Goal: Information Seeking & Learning: Learn about a topic

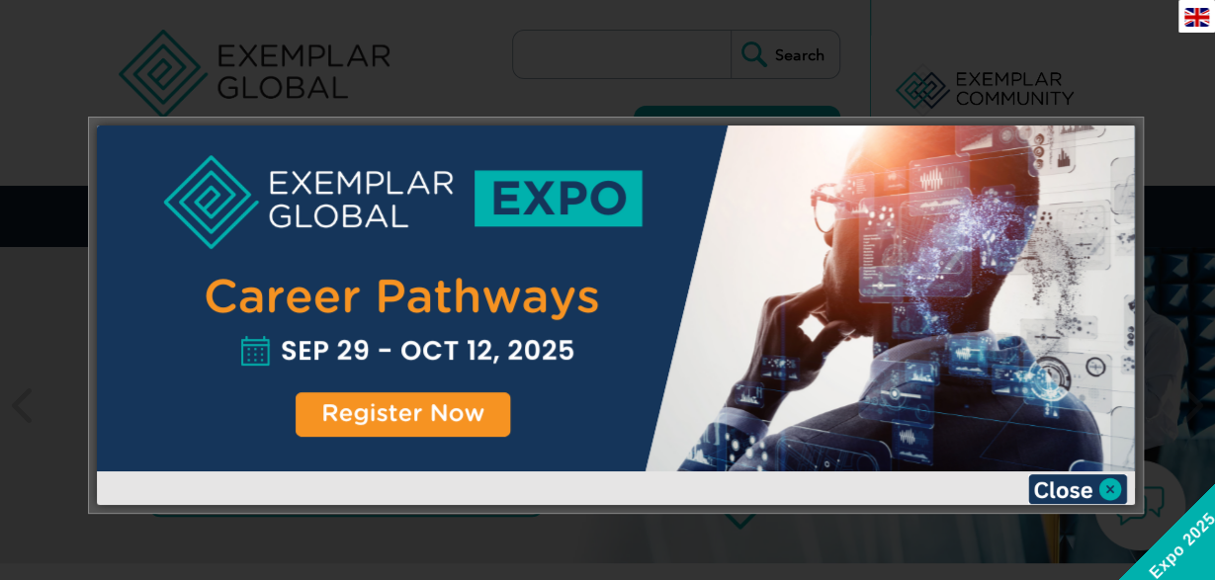
click at [1172, 129] on div at bounding box center [607, 290] width 1215 height 580
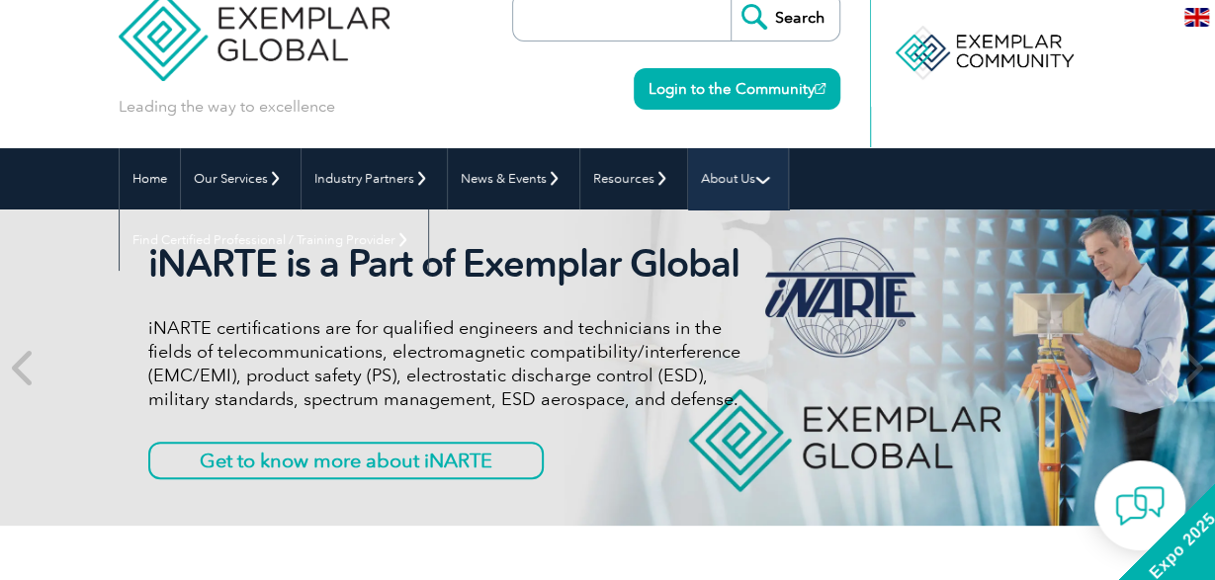
click at [741, 185] on link "About Us" at bounding box center [738, 178] width 100 height 61
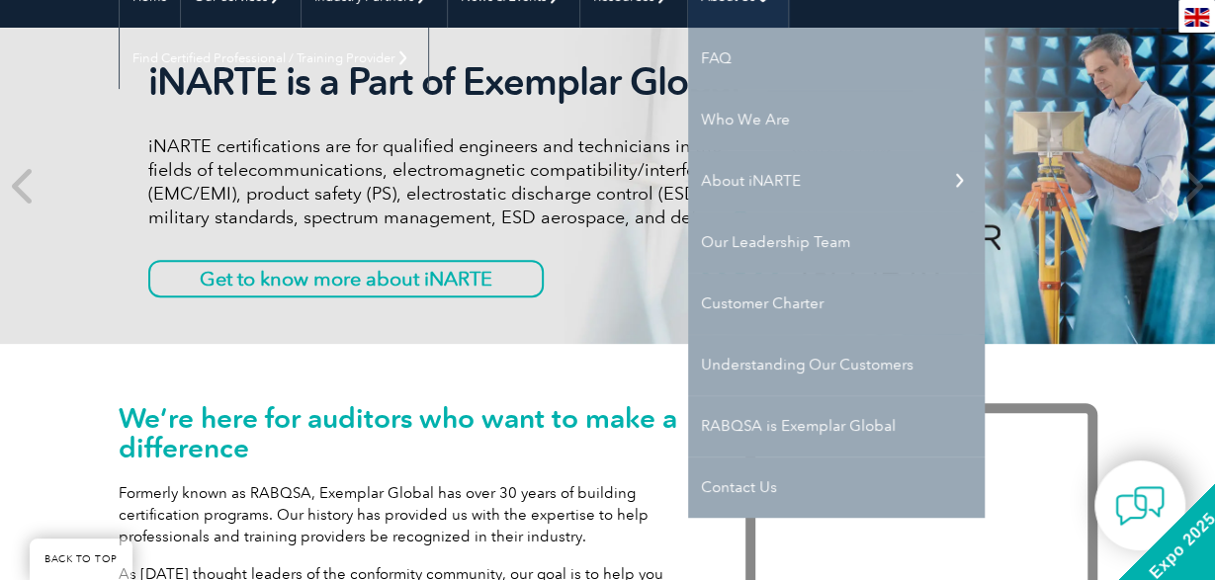
scroll to position [223, 0]
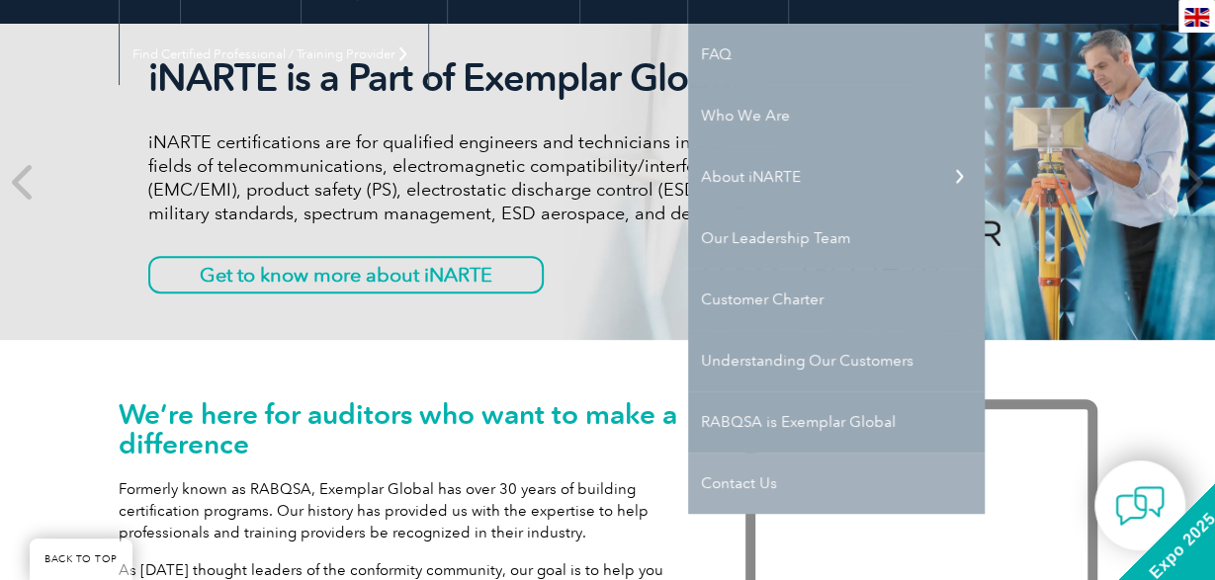
click at [744, 489] on link "Contact Us" at bounding box center [836, 483] width 297 height 61
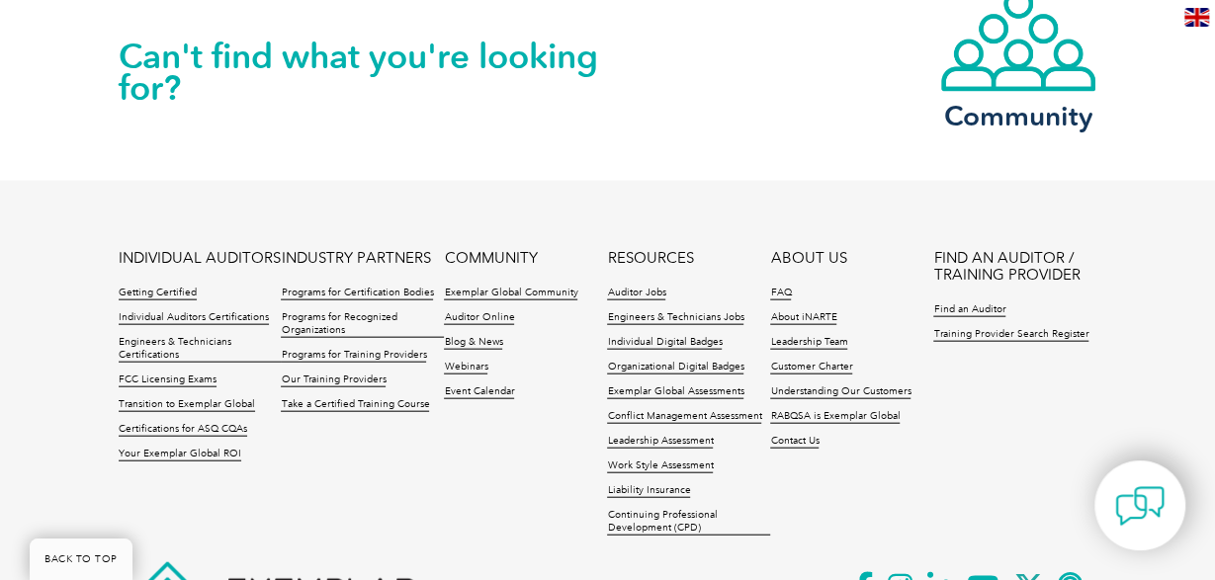
scroll to position [2150, 0]
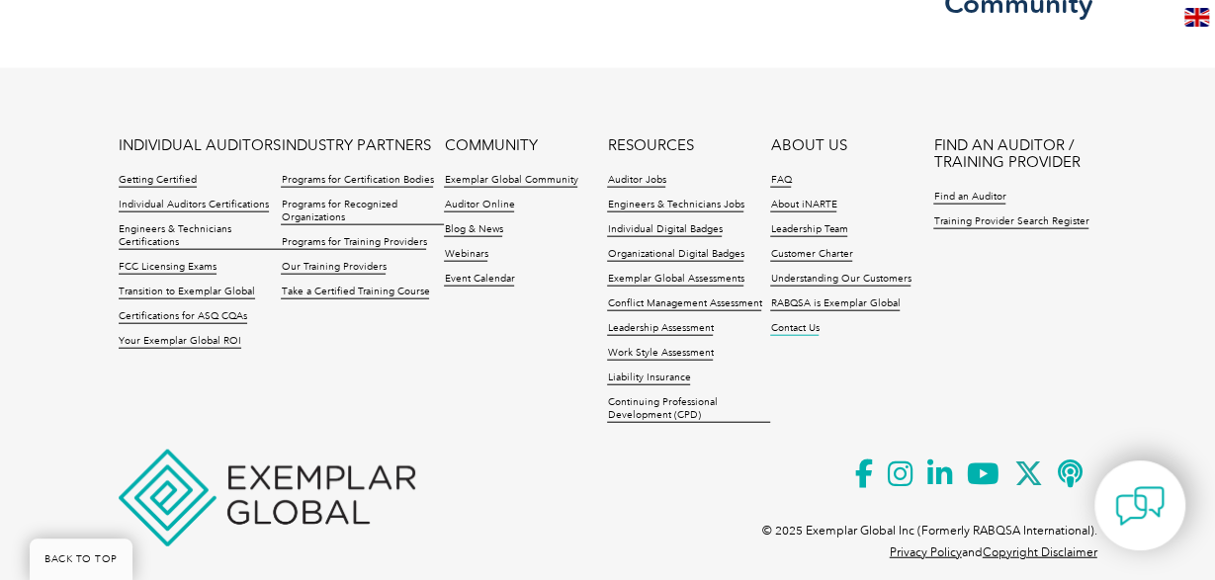
click at [802, 322] on link "Contact Us" at bounding box center [794, 329] width 48 height 14
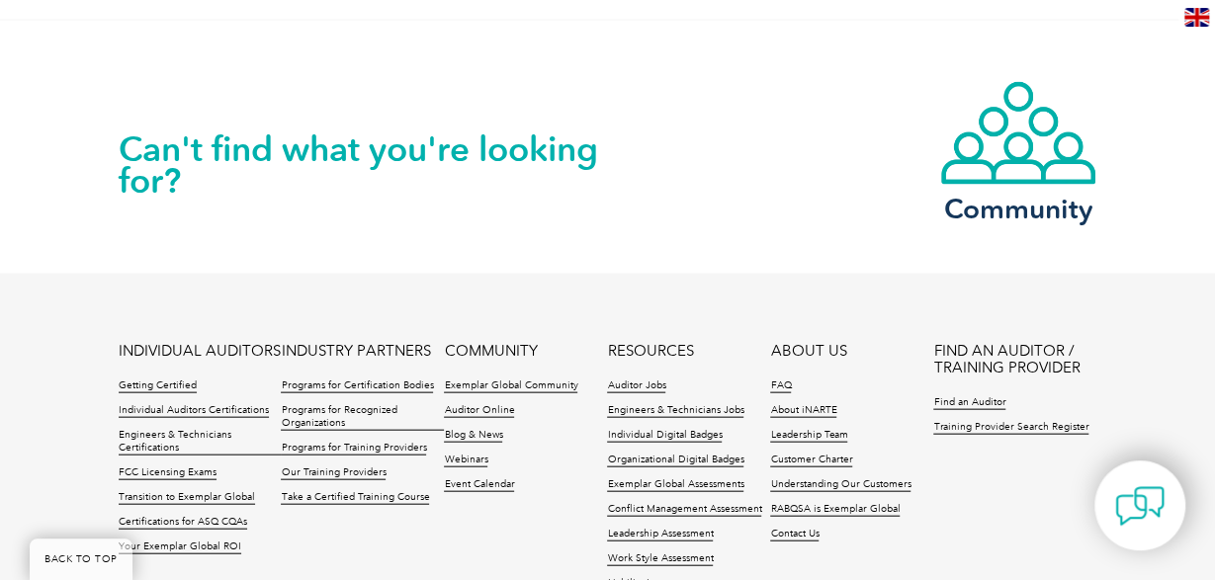
scroll to position [2150, 0]
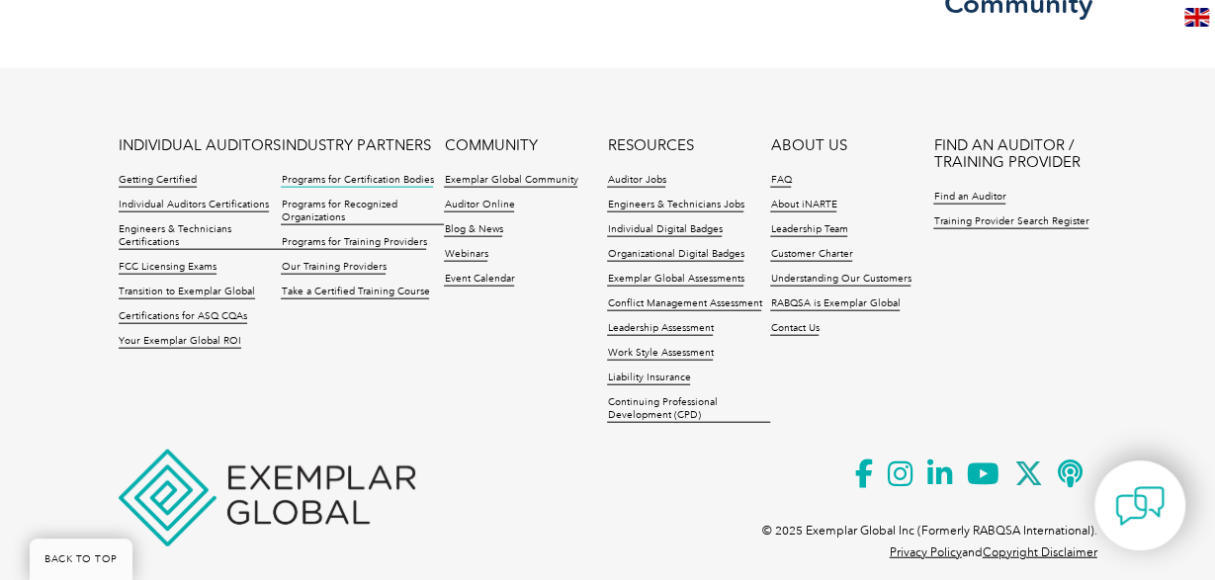
click at [369, 174] on link "Programs for Certification Bodies" at bounding box center [357, 181] width 152 height 14
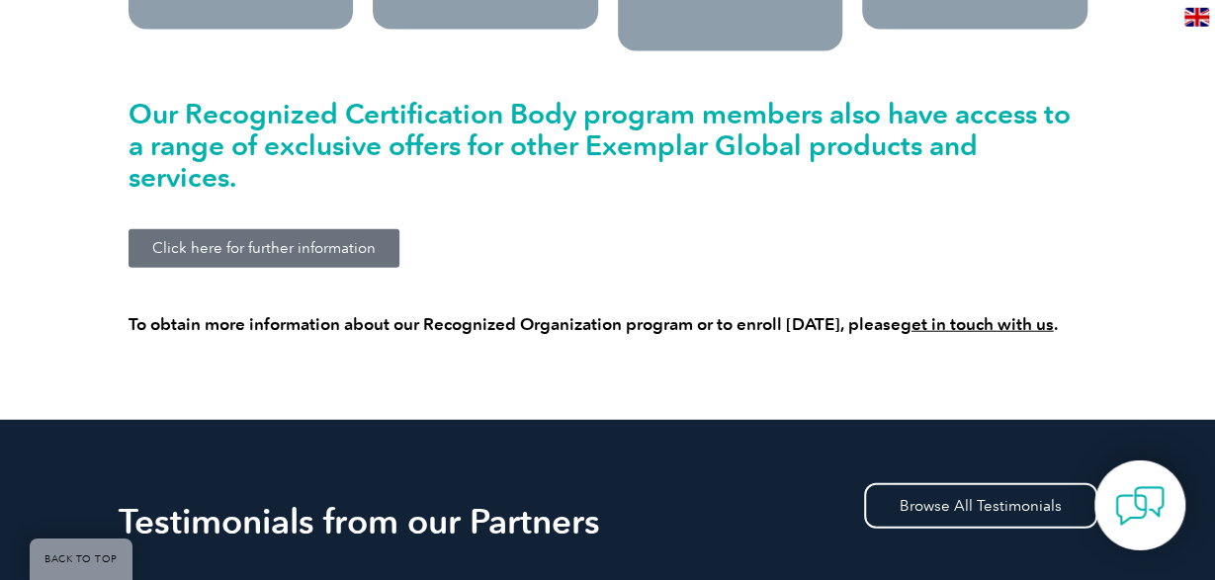
scroll to position [2216, 0]
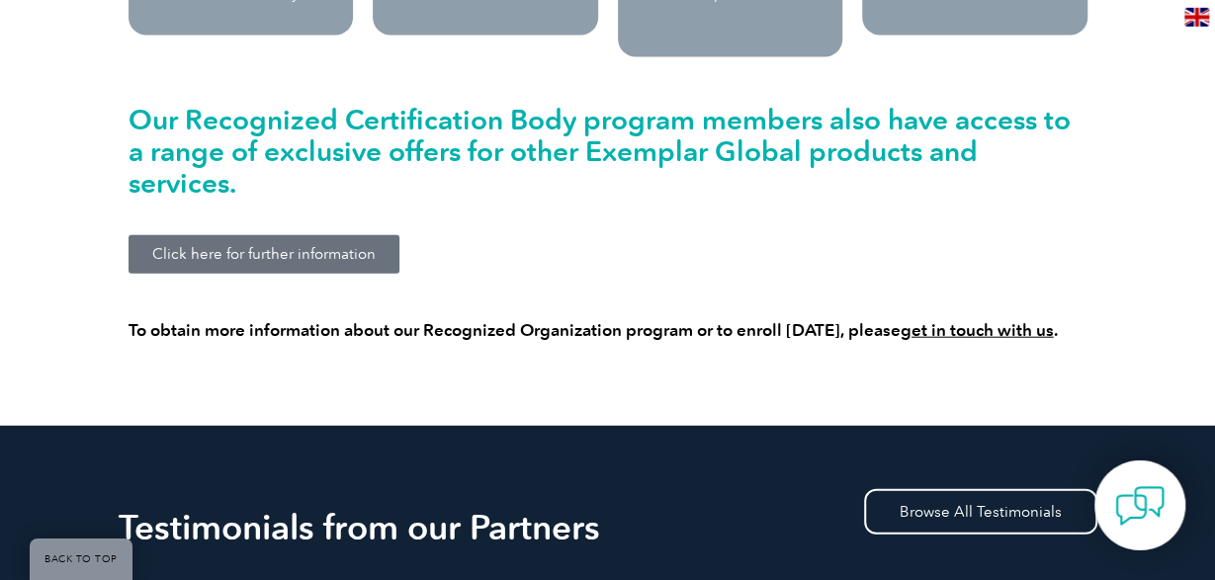
click at [357, 235] on link "Click here for further information" at bounding box center [263, 254] width 271 height 39
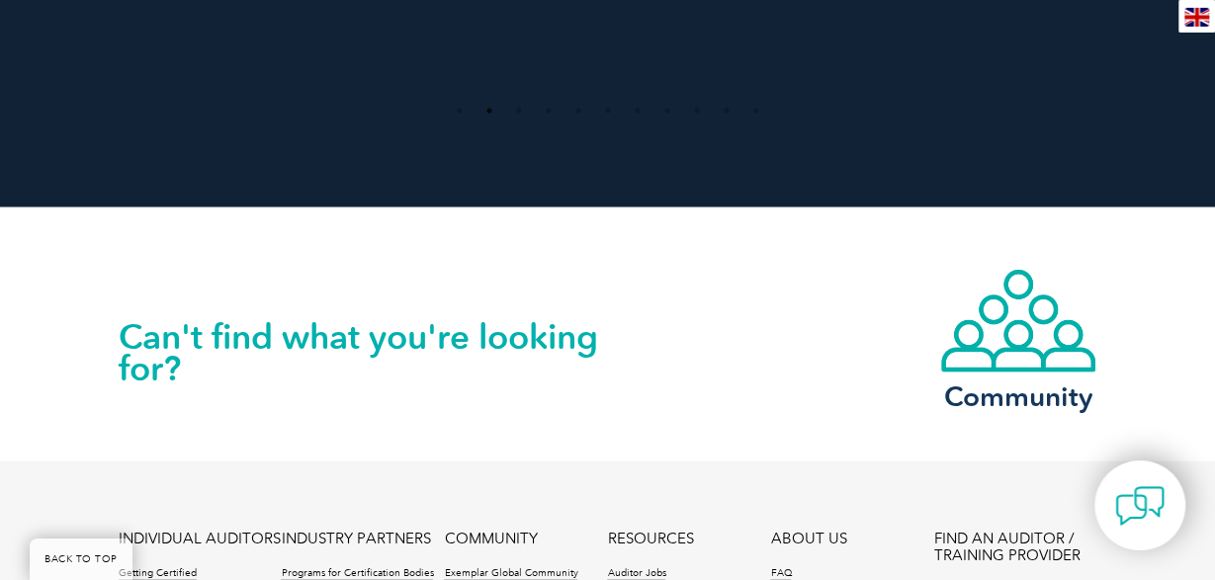
scroll to position [2309, 0]
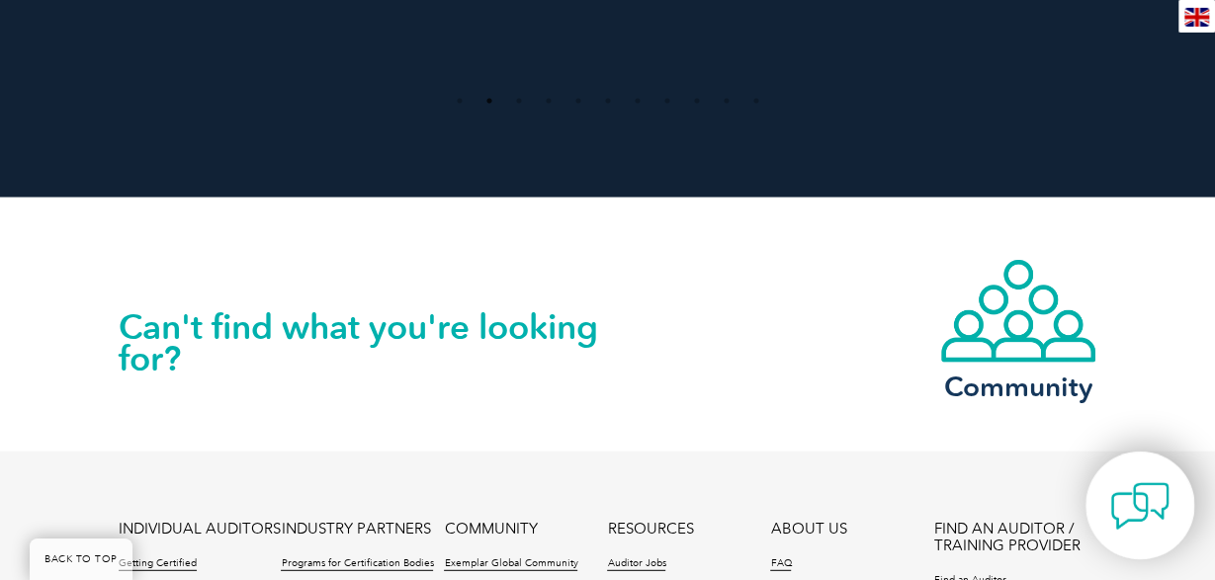
click at [1153, 506] on img at bounding box center [1139, 505] width 59 height 59
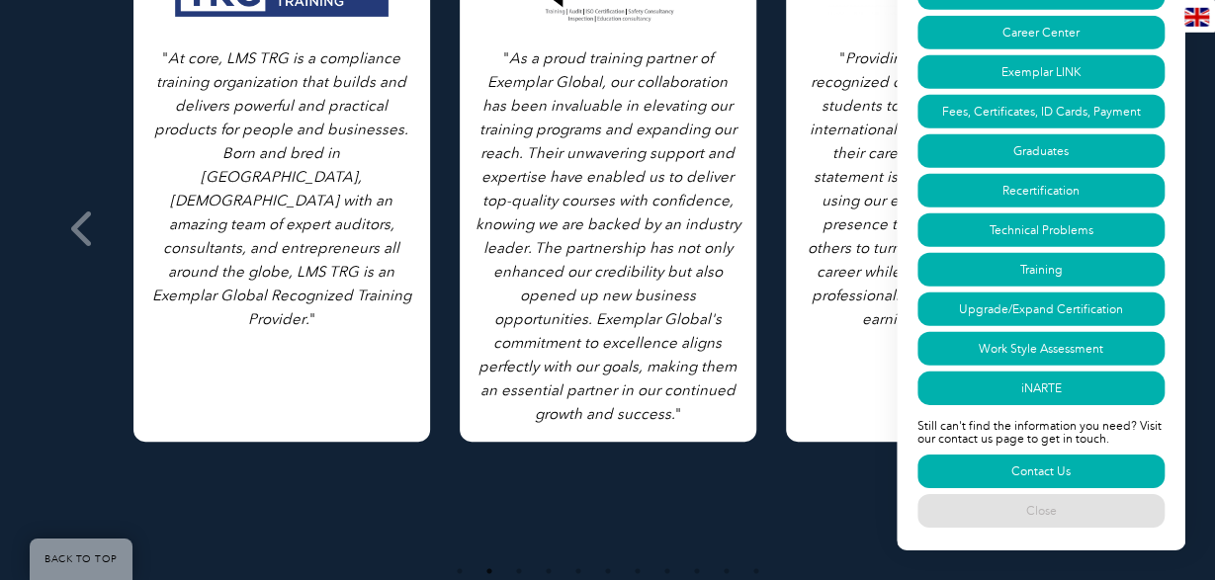
scroll to position [1835, 0]
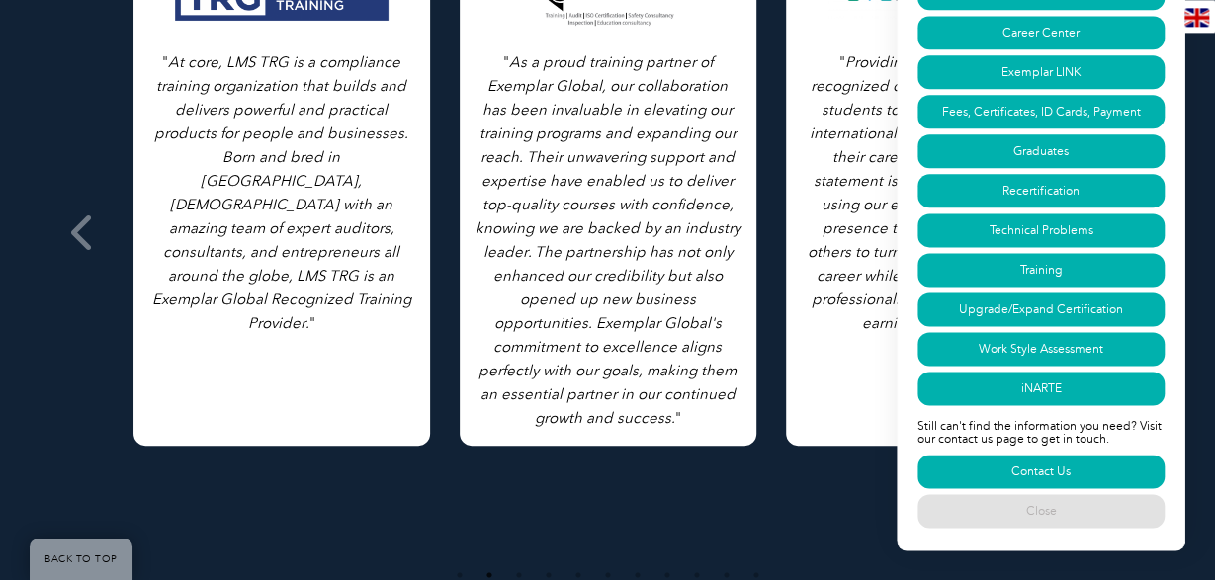
drag, startPoint x: 1176, startPoint y: 374, endPoint x: 1173, endPoint y: 411, distance: 37.7
click at [1175, 395] on div "Have a question? Search our FAQs: Search Our FAQs page can answer some of the m…" at bounding box center [1040, 178] width 289 height 743
click at [1054, 471] on link "Contact Us" at bounding box center [1040, 472] width 247 height 34
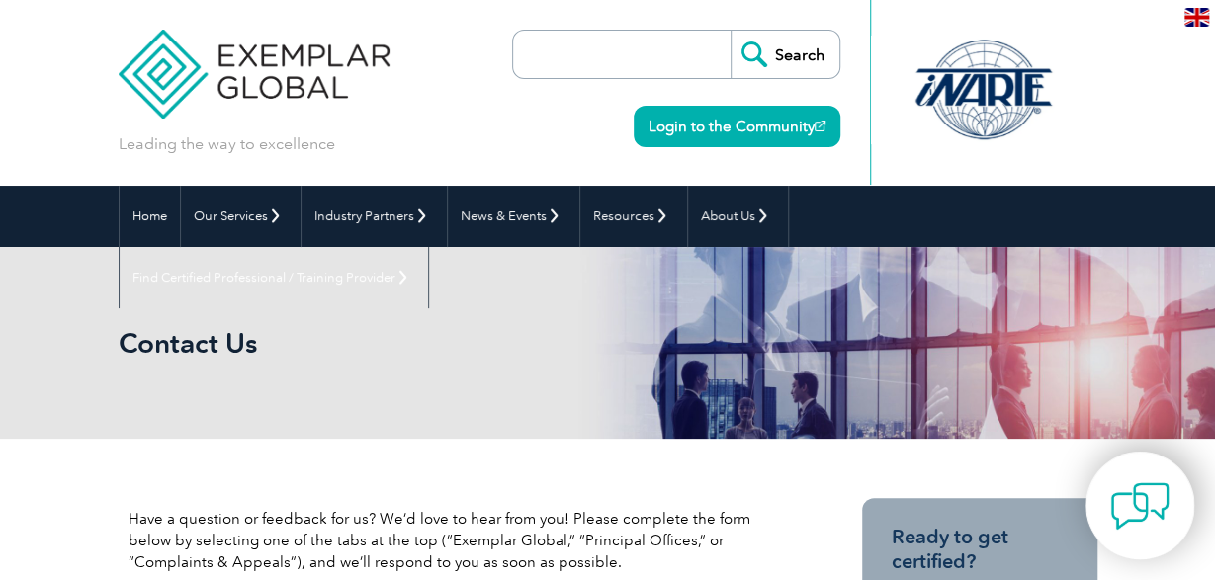
click at [1140, 497] on img at bounding box center [1139, 505] width 59 height 59
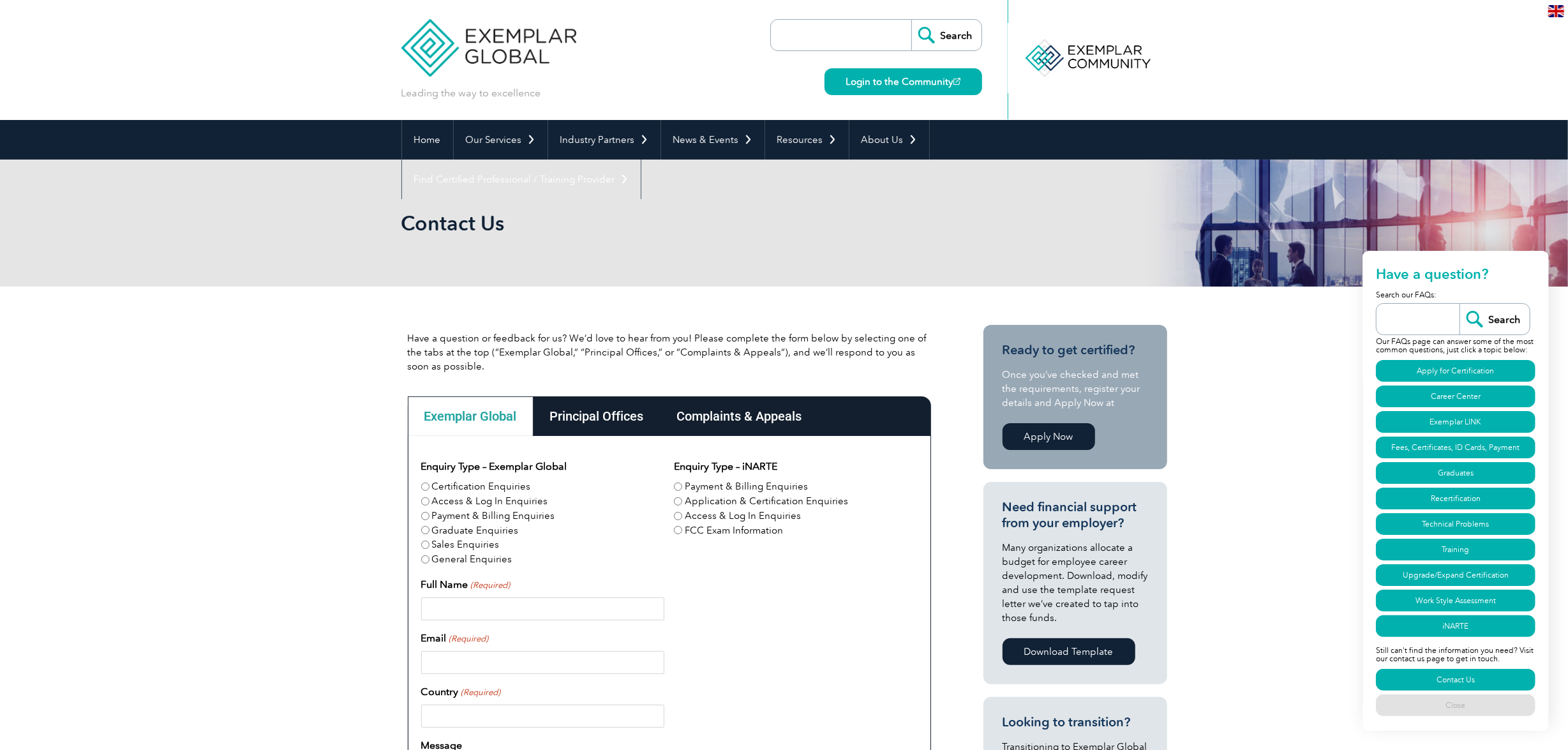
click at [784, 374] on div "Full Name (Required)" at bounding box center [669, 598] width 497 height 43
click at [784, 322] on input "search" at bounding box center [1421, 318] width 77 height 30
click at [784, 355] on div "Have a question? Search our FAQs: Search Our FAQs page can answer some of the m…" at bounding box center [1456, 490] width 187 height 480
click at [784, 360] on link "Apply for Certification" at bounding box center [1456, 371] width 160 height 22
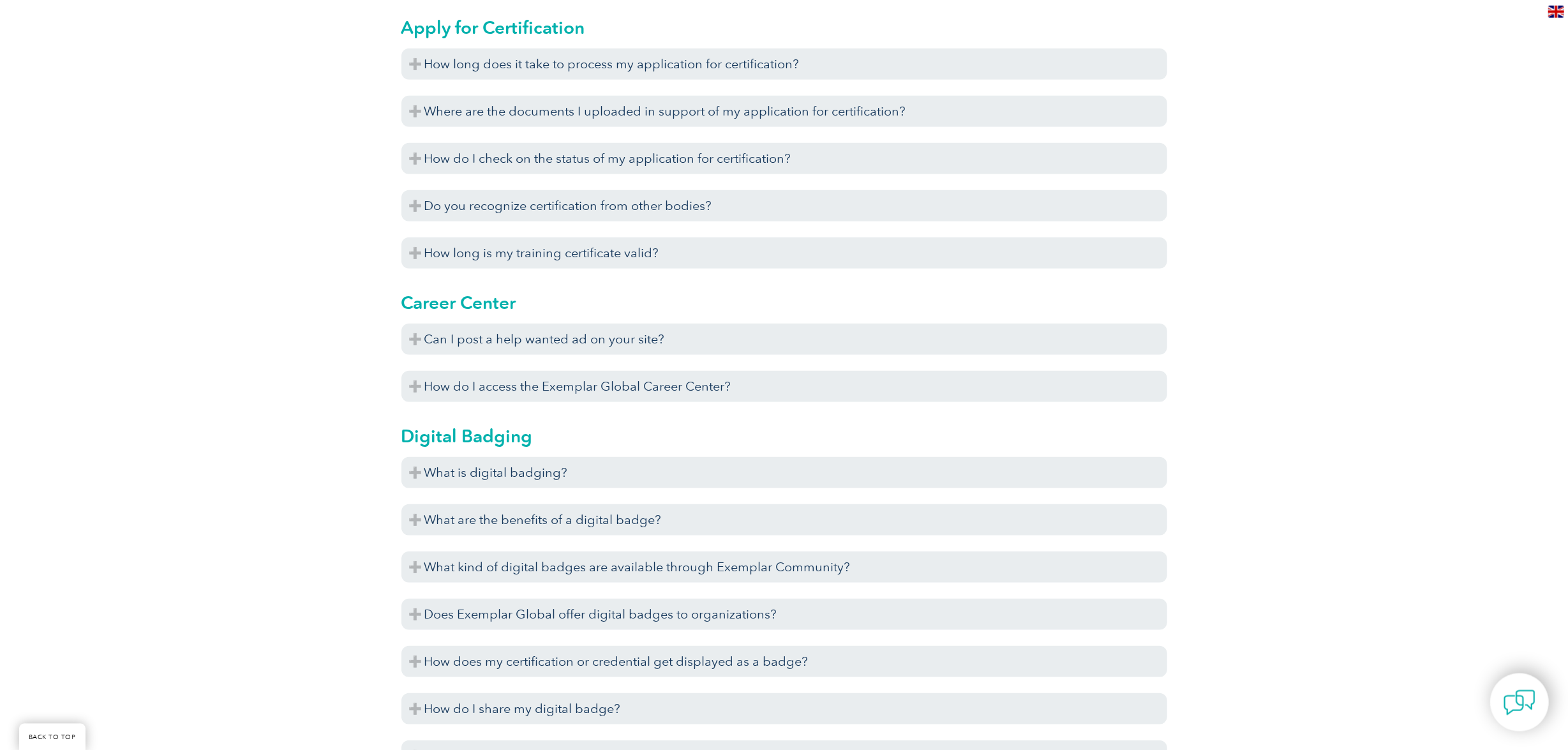
scroll to position [734, 0]
click at [1511, 711] on img at bounding box center [1520, 702] width 38 height 38
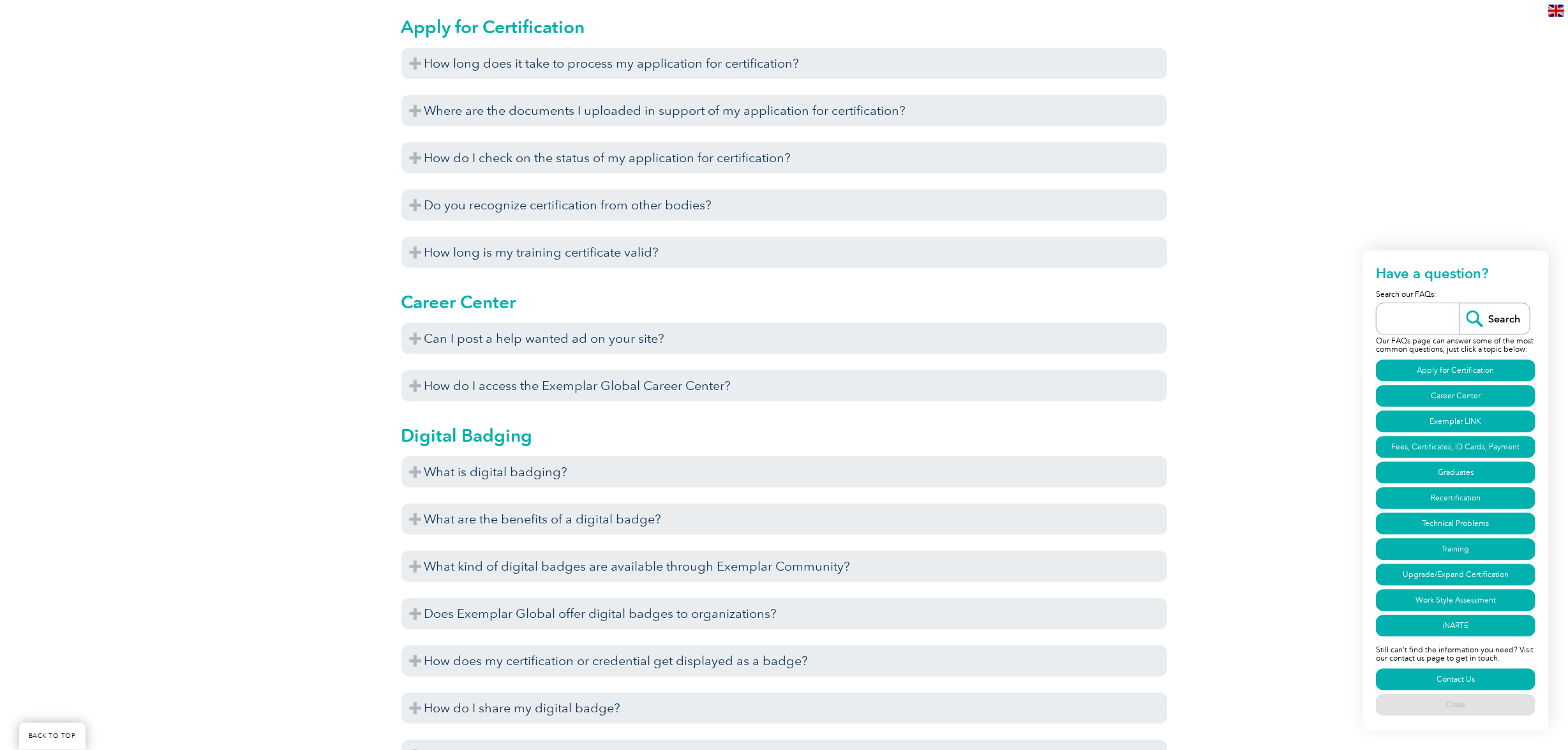
click at [1399, 307] on input "search" at bounding box center [1421, 318] width 77 height 30
type input "training"
click at [1481, 324] on input "Search" at bounding box center [1494, 318] width 70 height 30
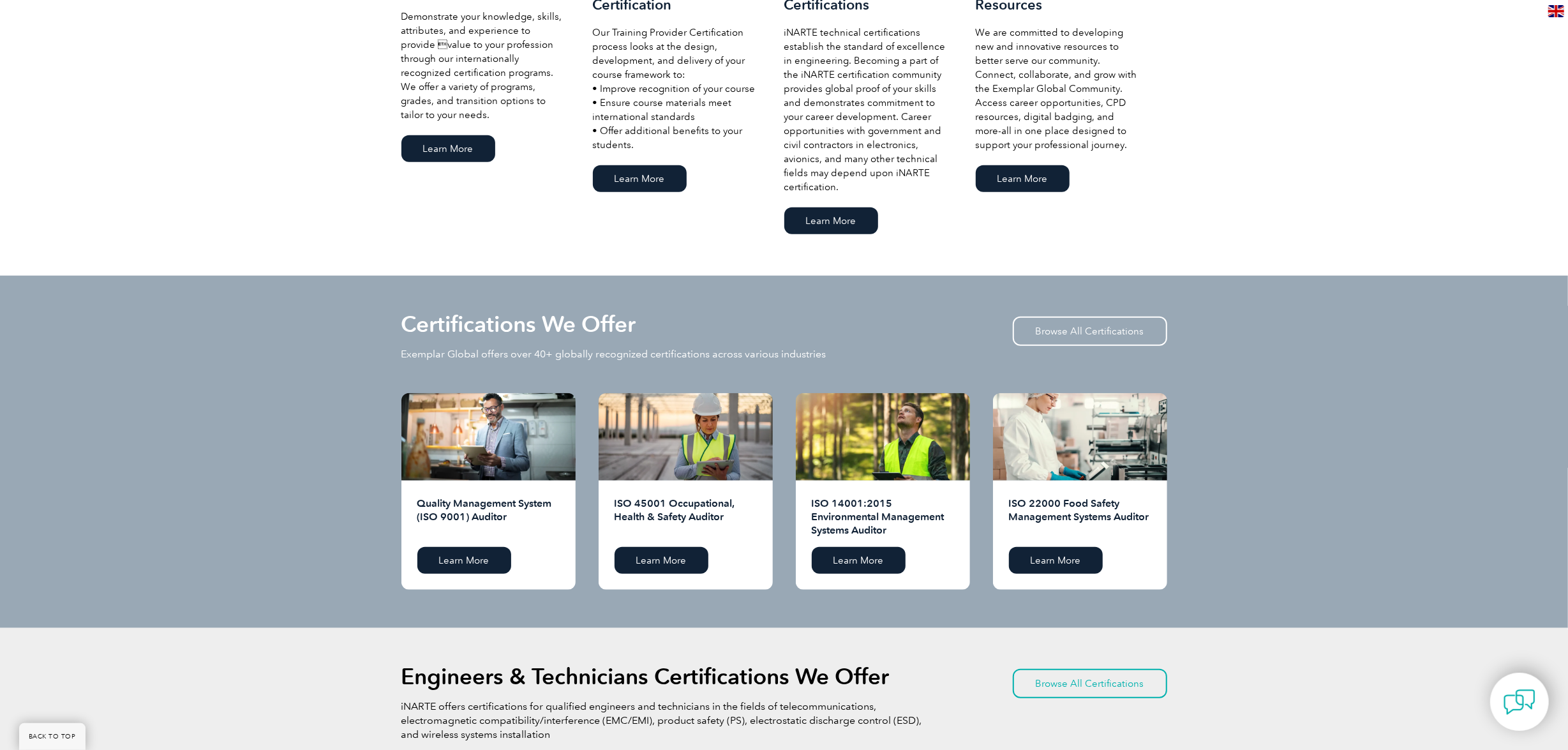
scroll to position [994, 0]
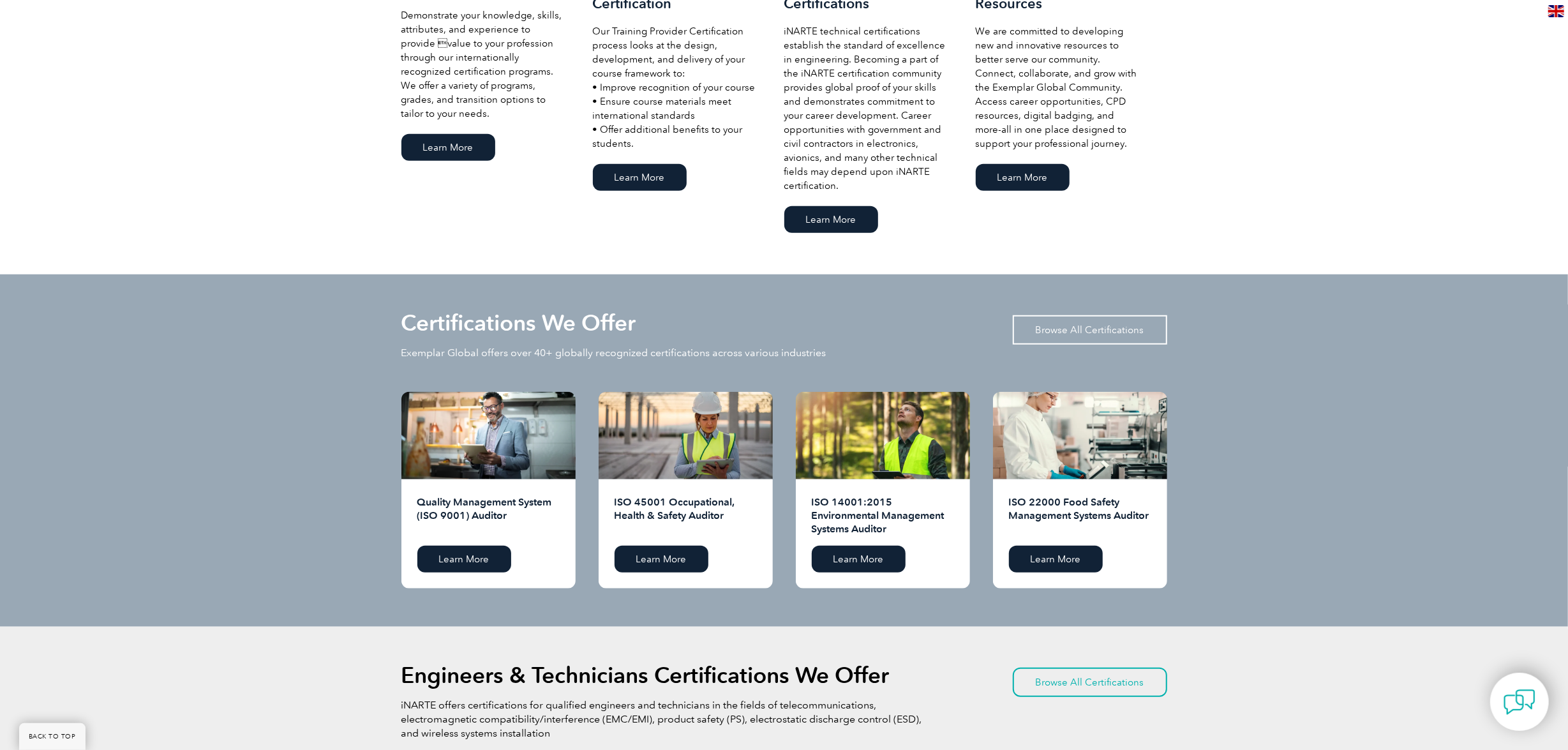
click at [1105, 326] on link "Browse All Certifications" at bounding box center [1089, 329] width 154 height 29
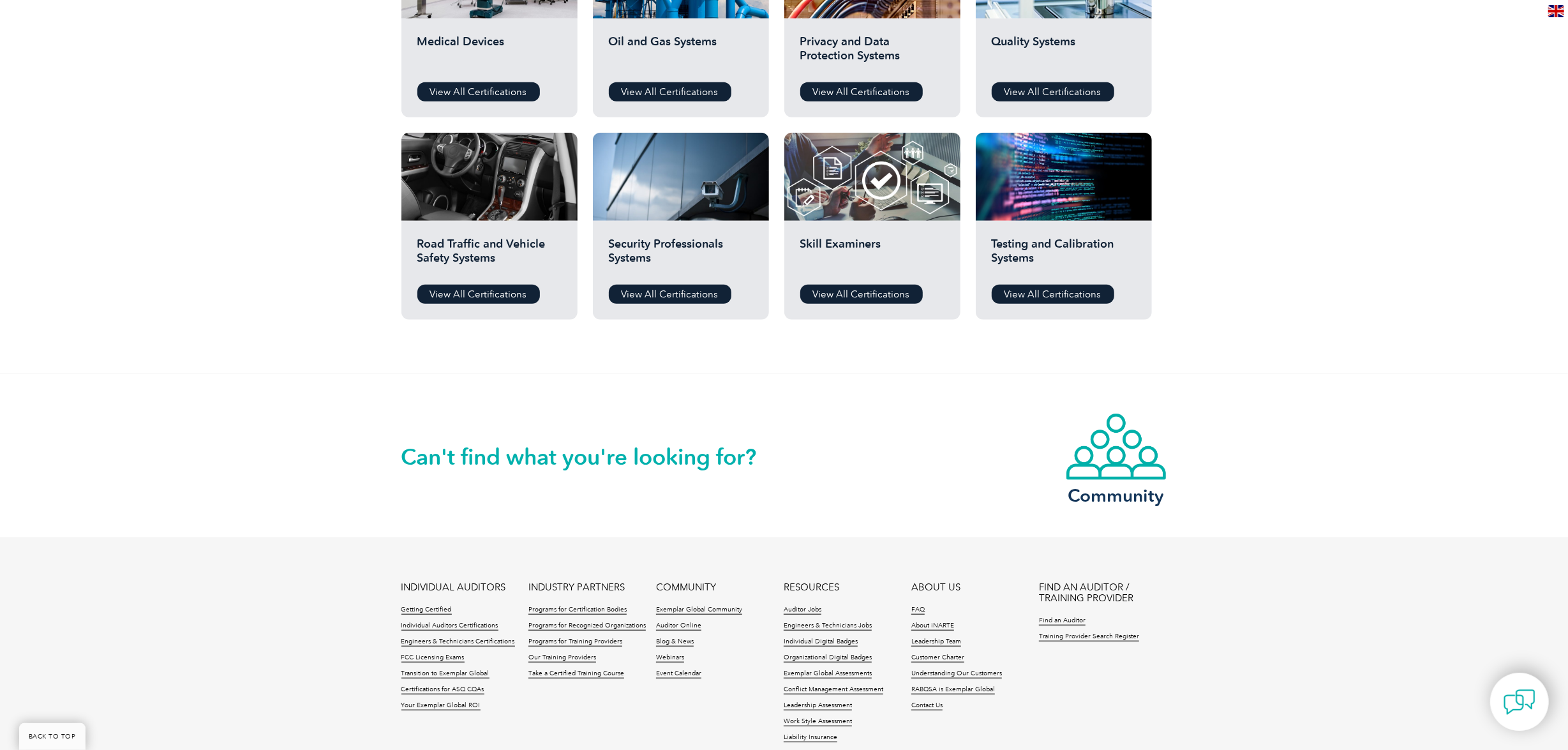
scroll to position [973, 0]
